Goal: Transaction & Acquisition: Purchase product/service

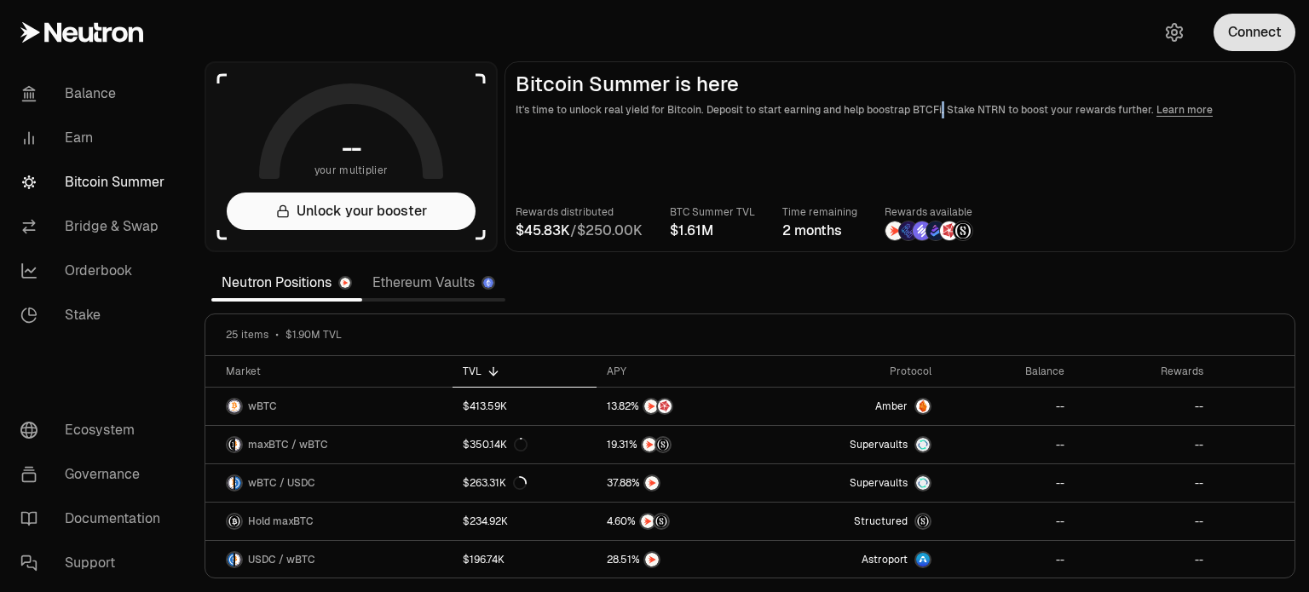
click at [1279, 34] on button "Connect" at bounding box center [1255, 33] width 82 height 38
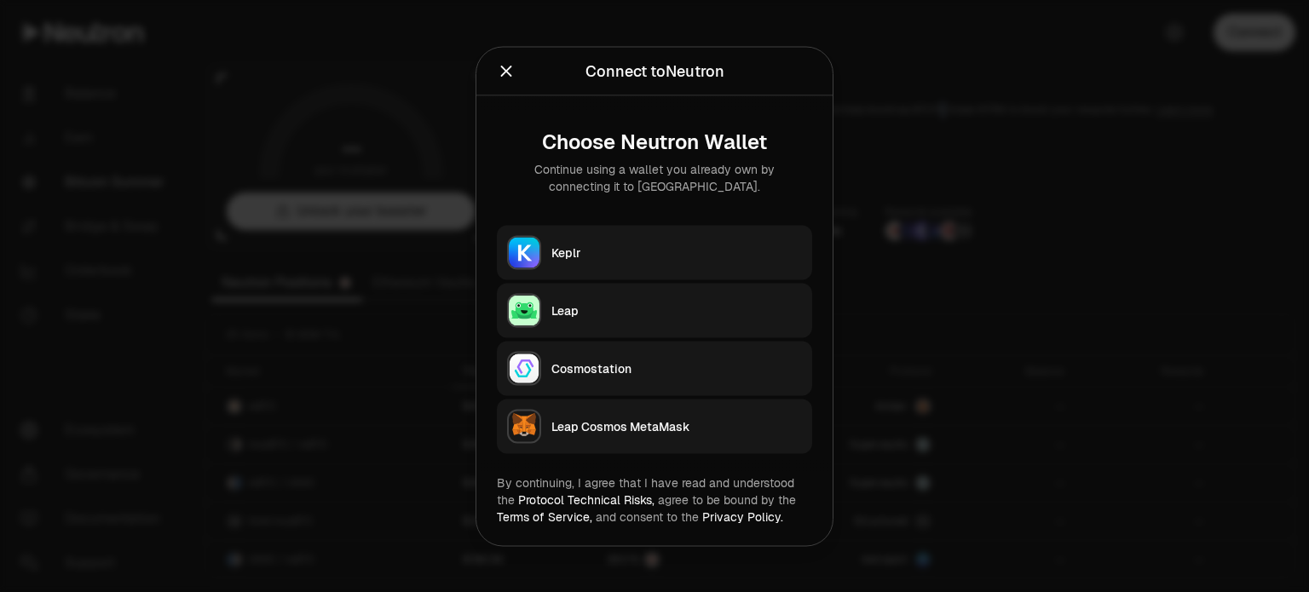
click at [765, 245] on div "Keplr" at bounding box center [676, 252] width 251 height 17
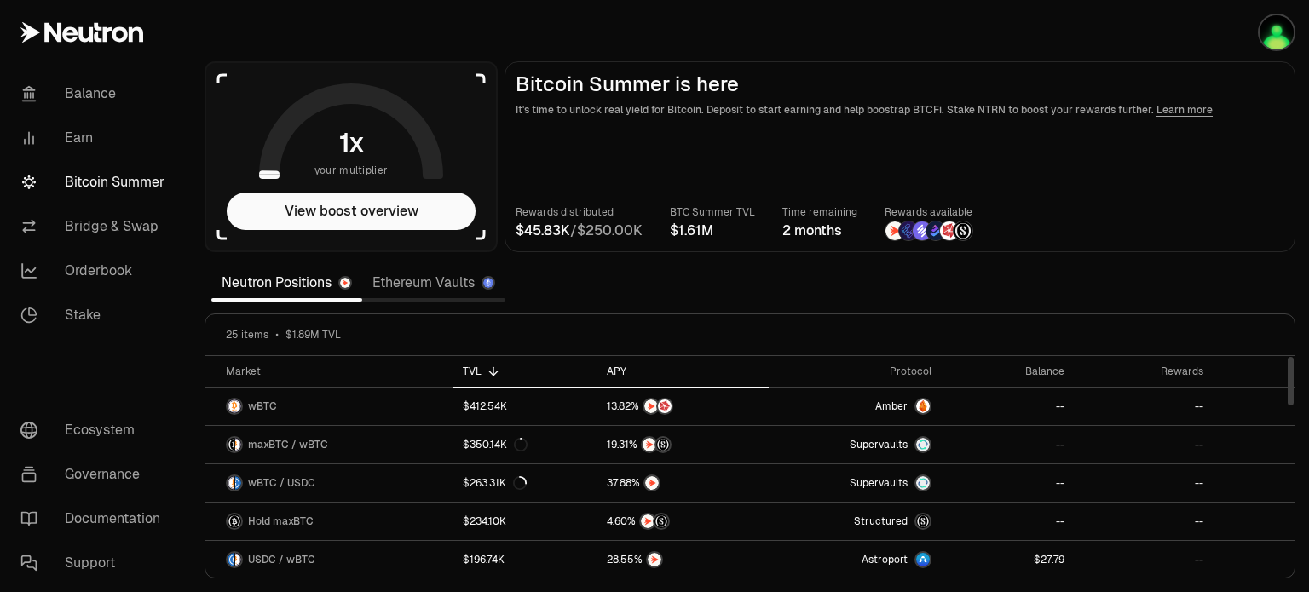
click at [618, 367] on div "APY" at bounding box center [683, 372] width 152 height 14
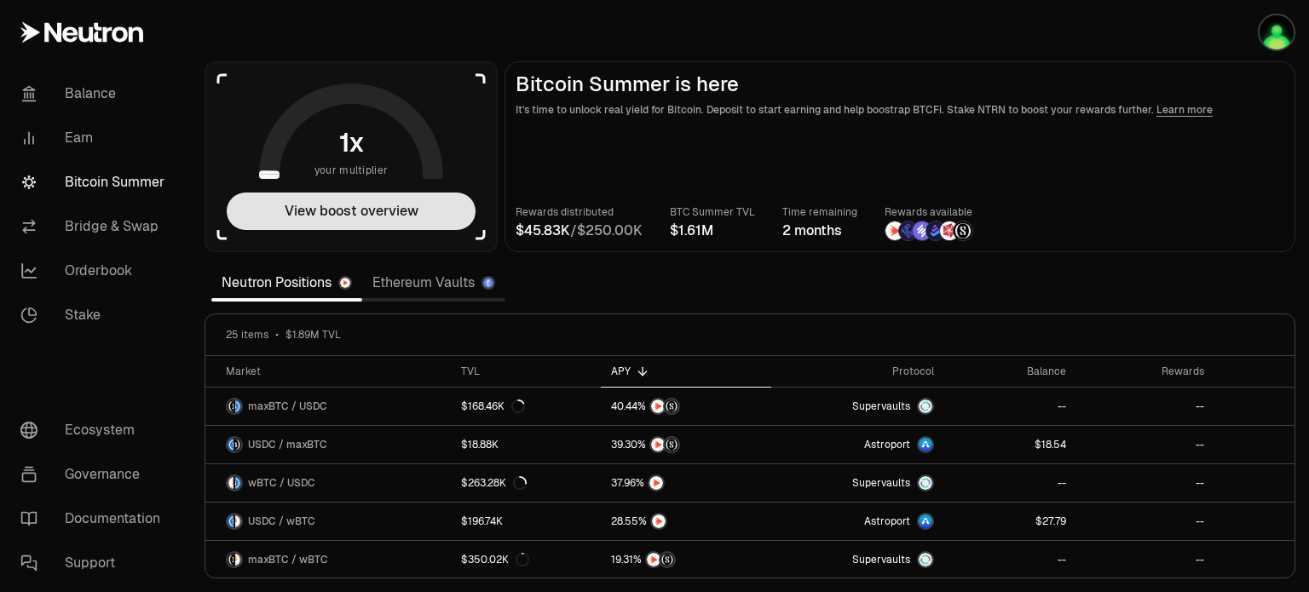
click at [359, 217] on button "View boost overview" at bounding box center [351, 212] width 249 height 38
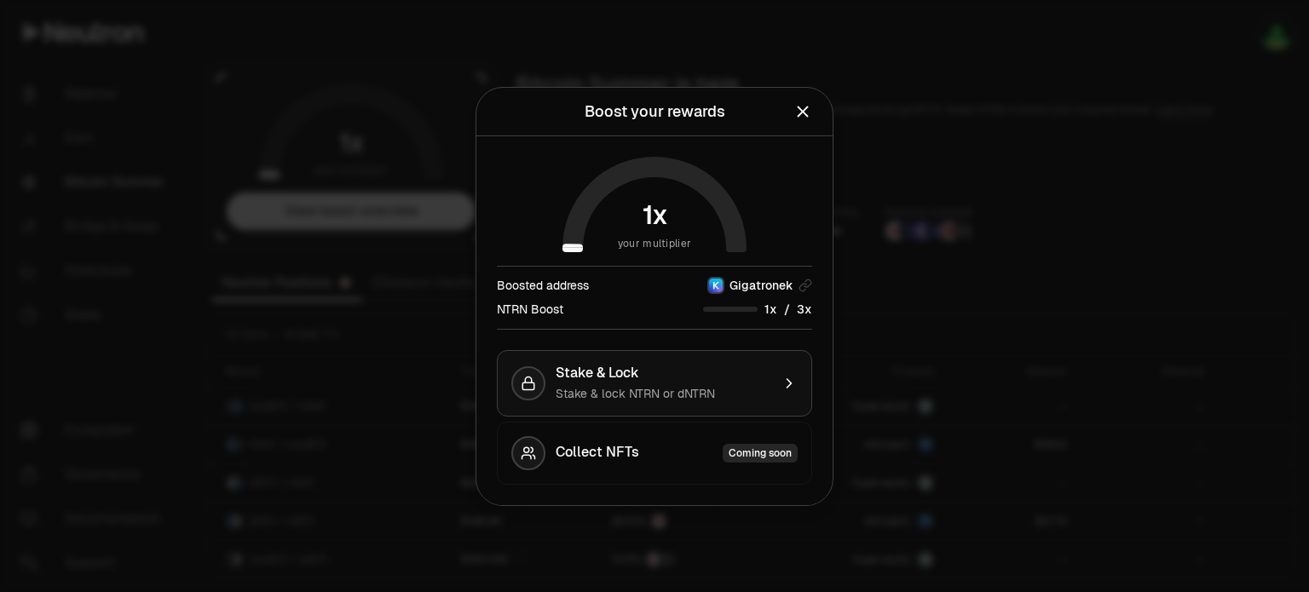
click at [775, 385] on button "Stake & Lock Stake & lock NTRN or dNTRN" at bounding box center [654, 383] width 315 height 66
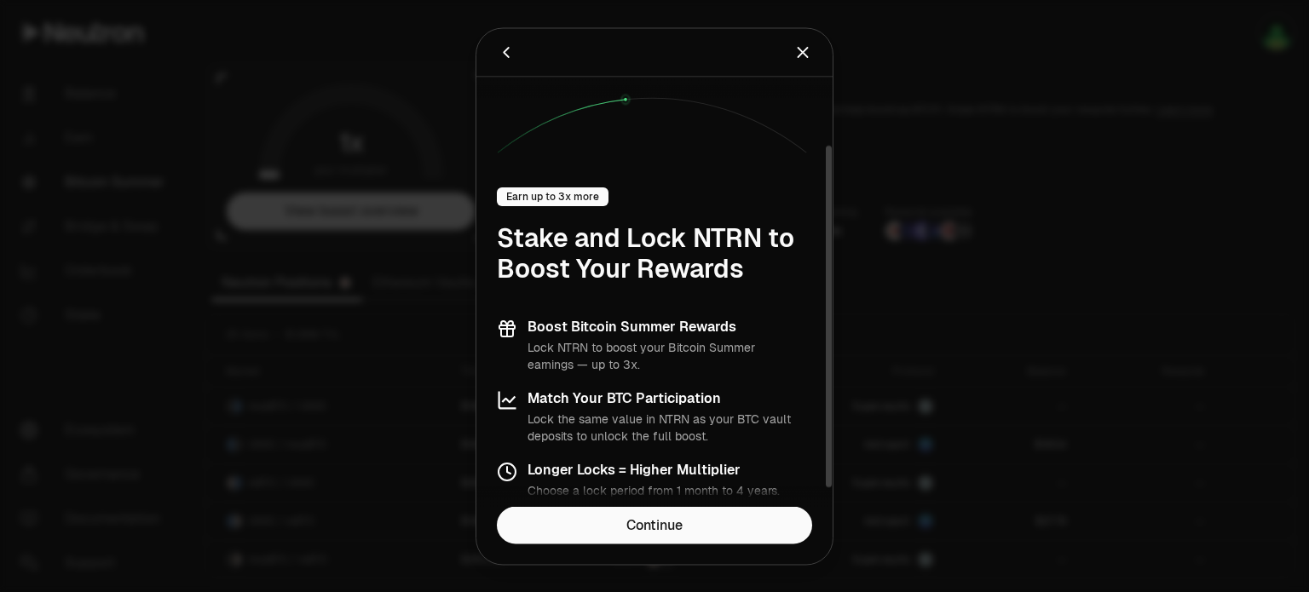
scroll to position [108, 0]
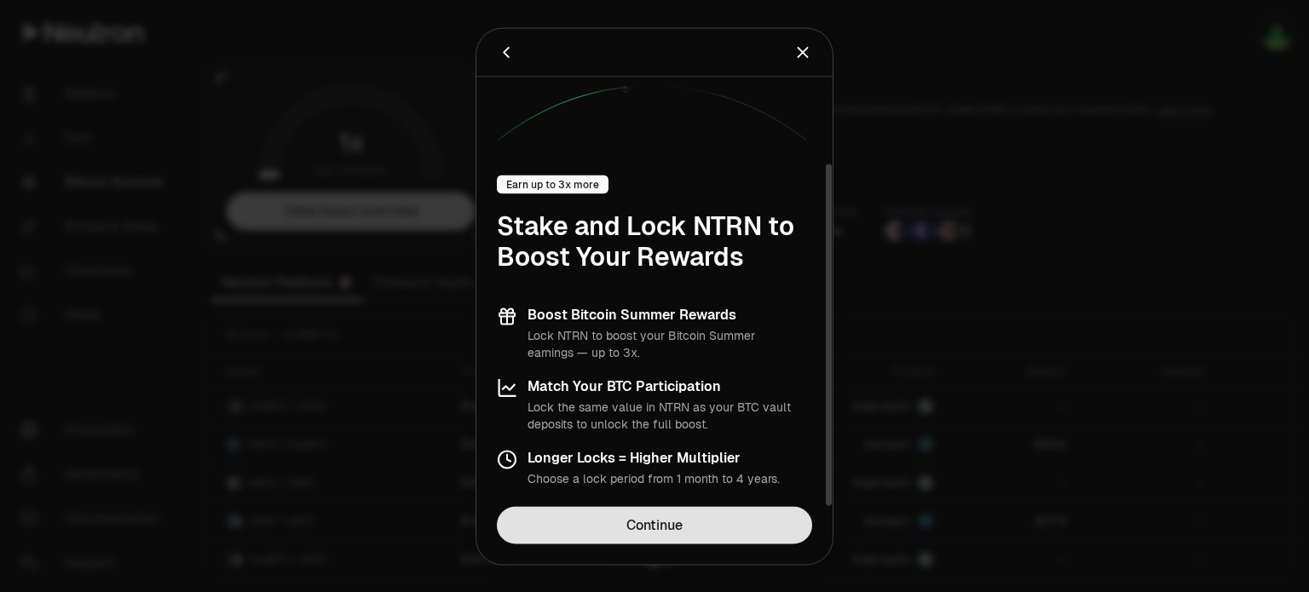
click at [626, 522] on link "Continue" at bounding box center [654, 525] width 315 height 38
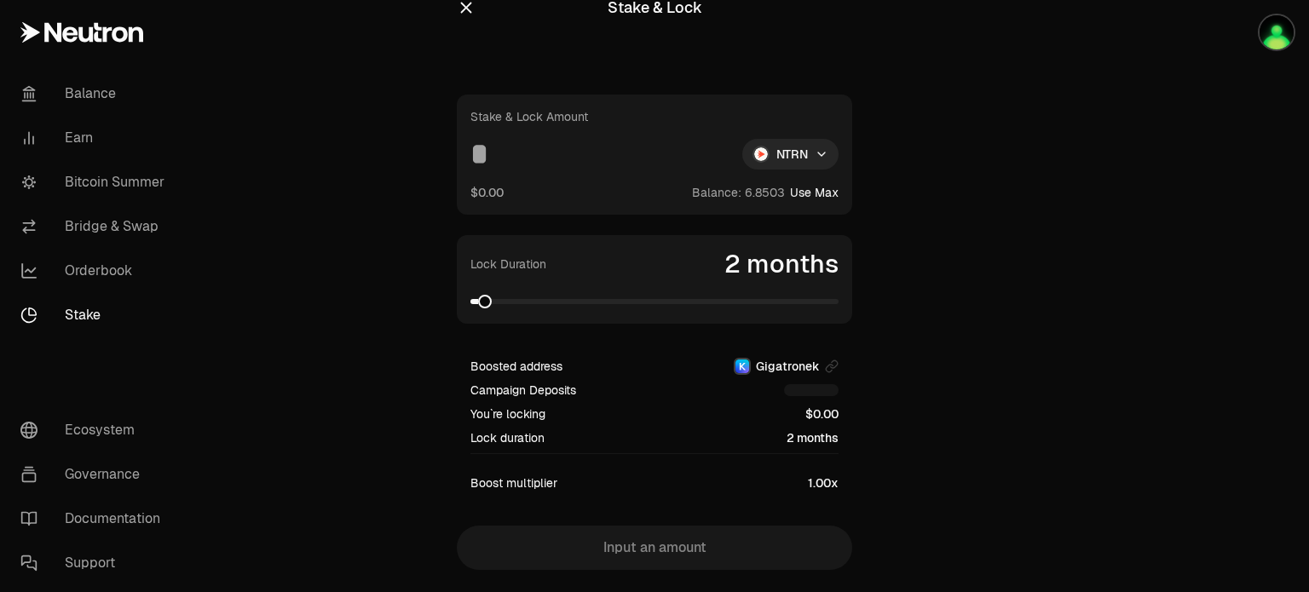
scroll to position [70, 0]
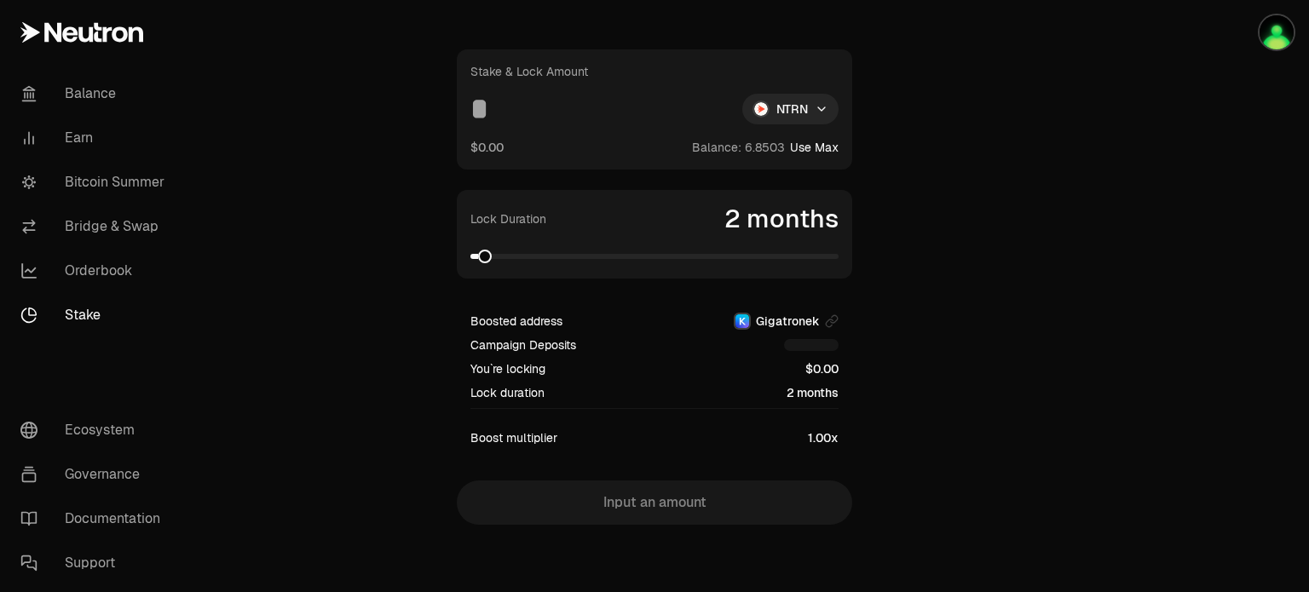
click at [61, 315] on link "Stake" at bounding box center [95, 315] width 177 height 44
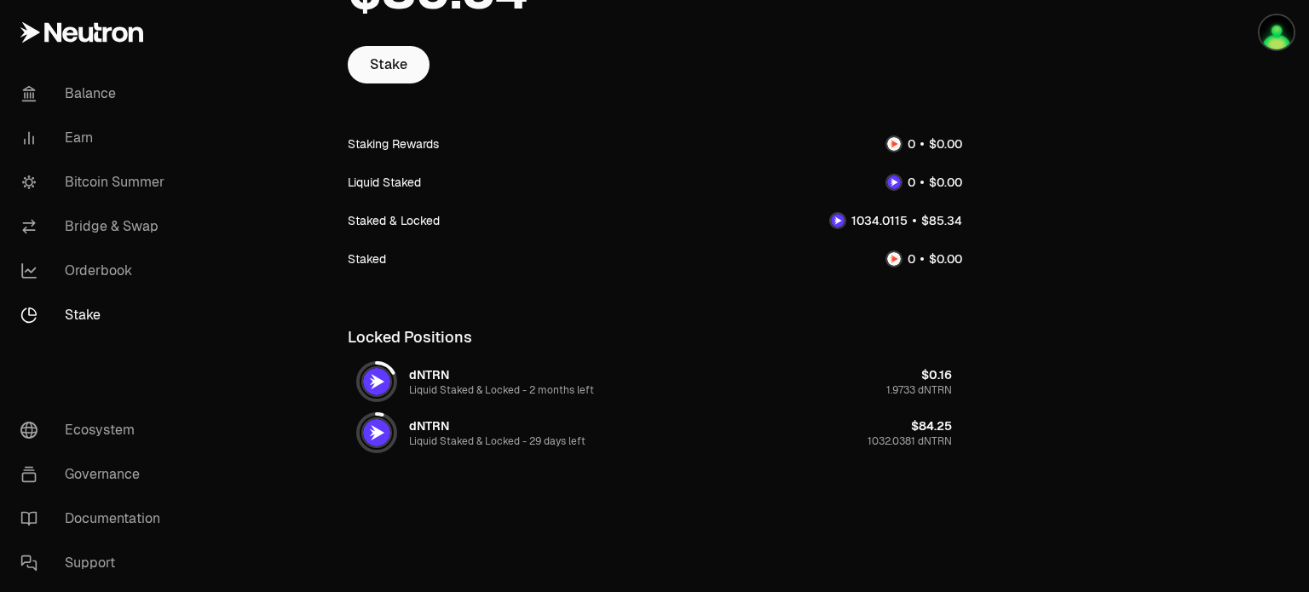
scroll to position [190, 0]
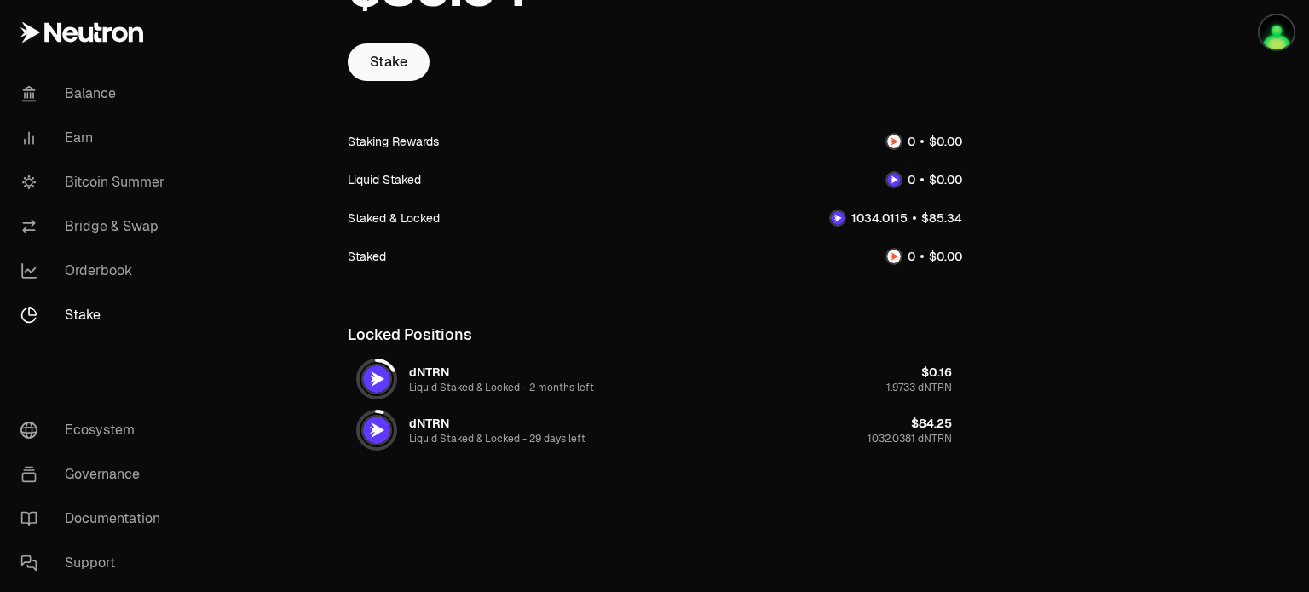
click at [103, 257] on link "Orderbook" at bounding box center [95, 271] width 177 height 44
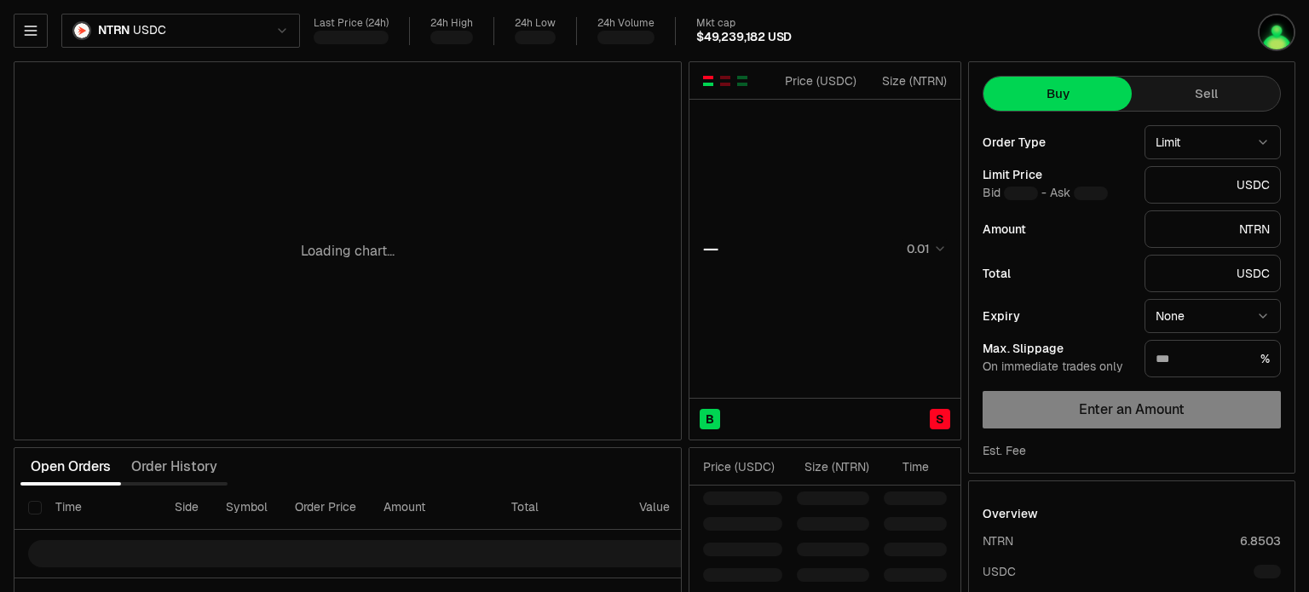
type input "********"
